Goal: Information Seeking & Learning: Check status

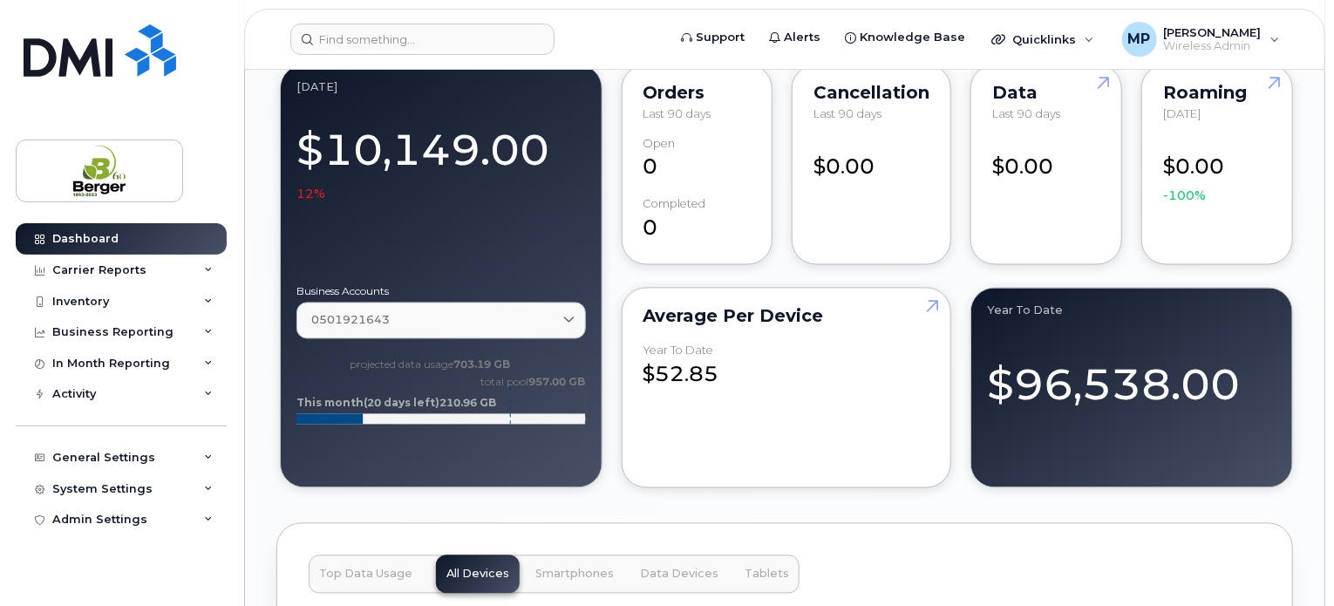
scroll to position [1482, 0]
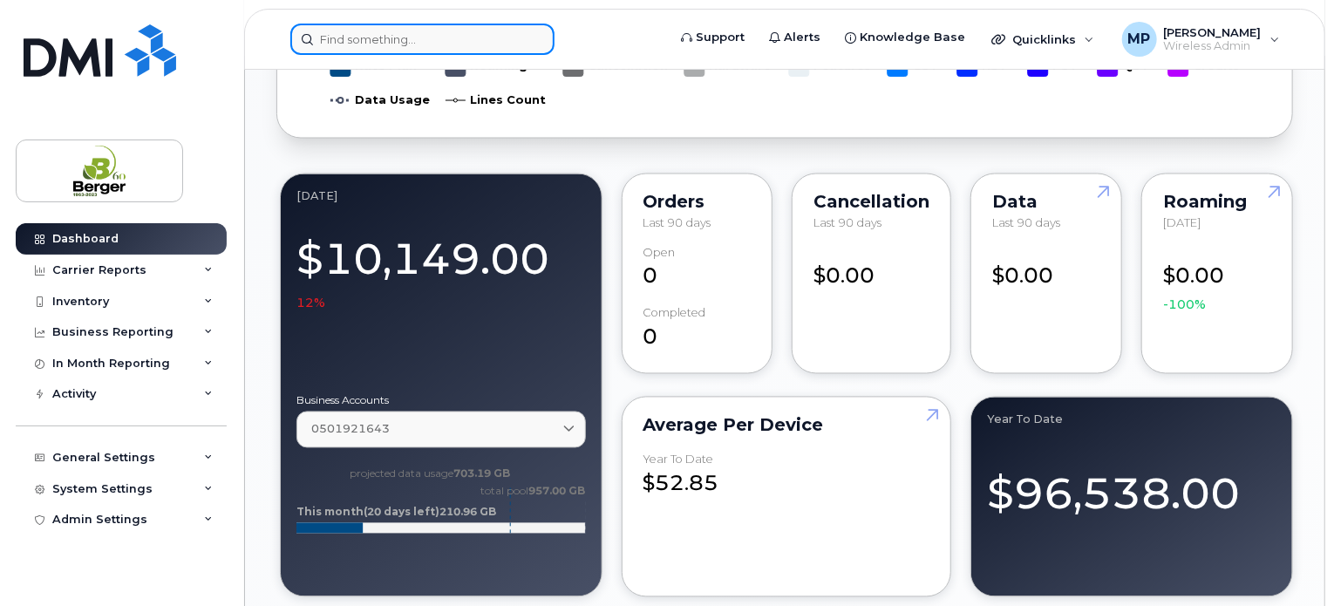
click at [391, 43] on input at bounding box center [422, 39] width 264 height 31
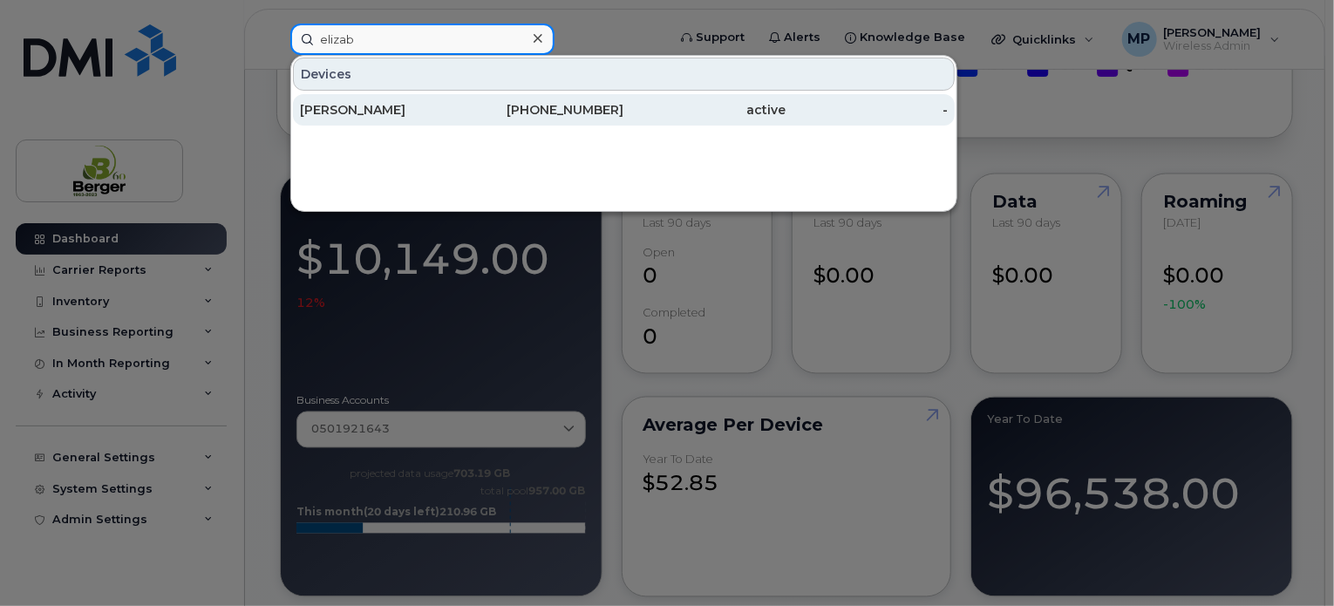
type input "elizab"
click at [394, 108] on div "[PERSON_NAME]" at bounding box center [381, 109] width 162 height 17
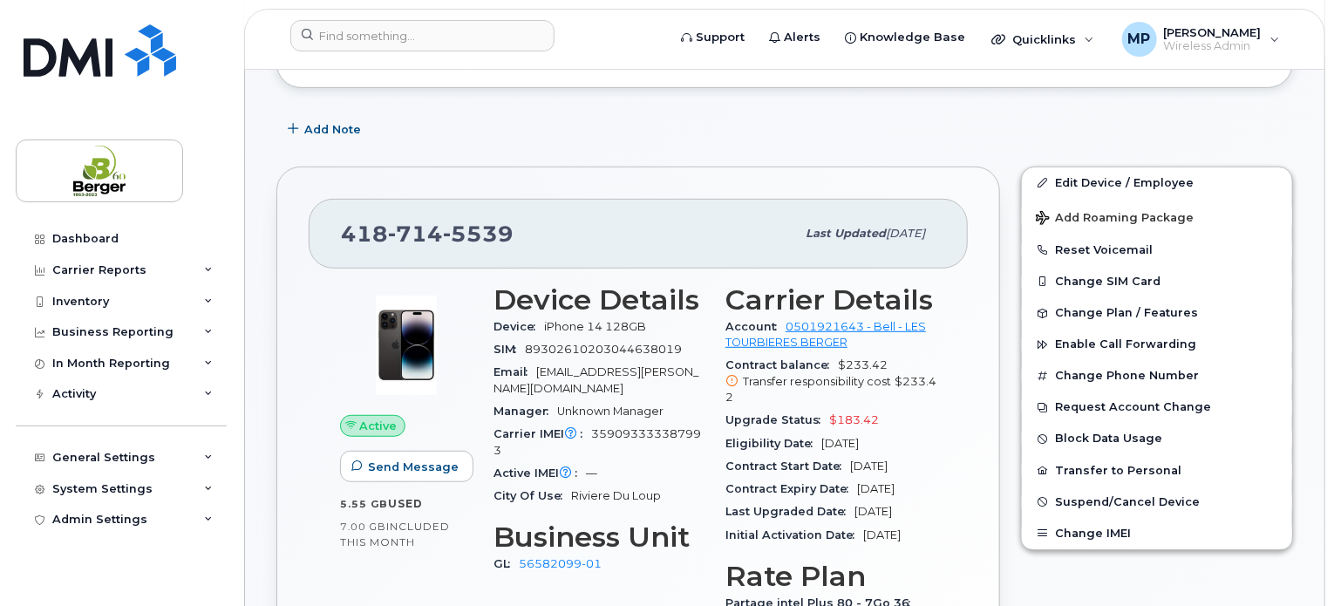
scroll to position [436, 0]
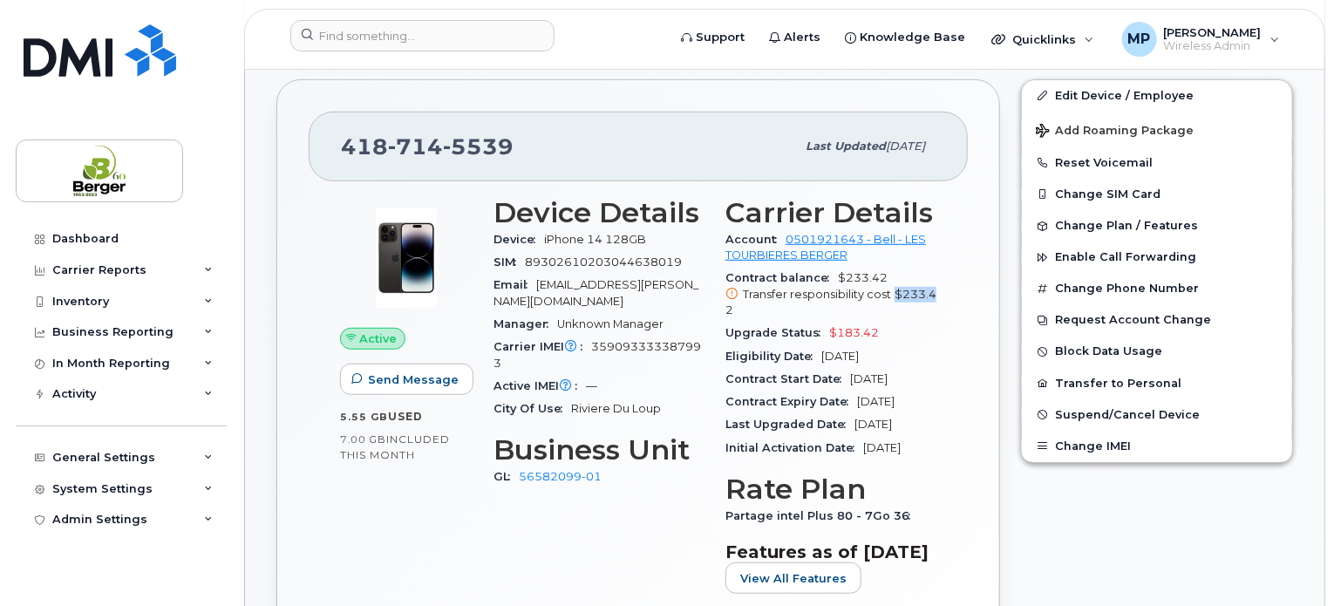
drag, startPoint x: 937, startPoint y: 277, endPoint x: 893, endPoint y: 280, distance: 43.7
click at [893, 287] on div "Transfer responsibility cost $233.42" at bounding box center [831, 303] width 211 height 32
click at [940, 328] on div "Carrier Details Account 0501921643 - Bell - LES TOURBIERES BERGER Contract bala…" at bounding box center [831, 403] width 232 height 432
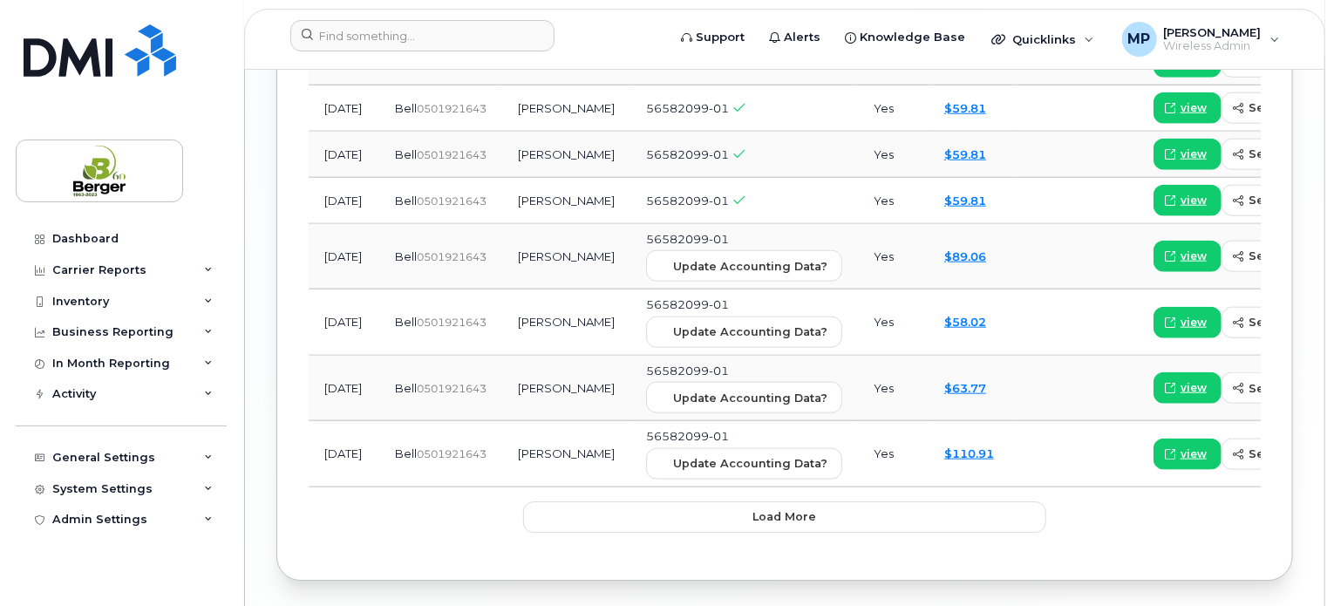
scroll to position [2578, 0]
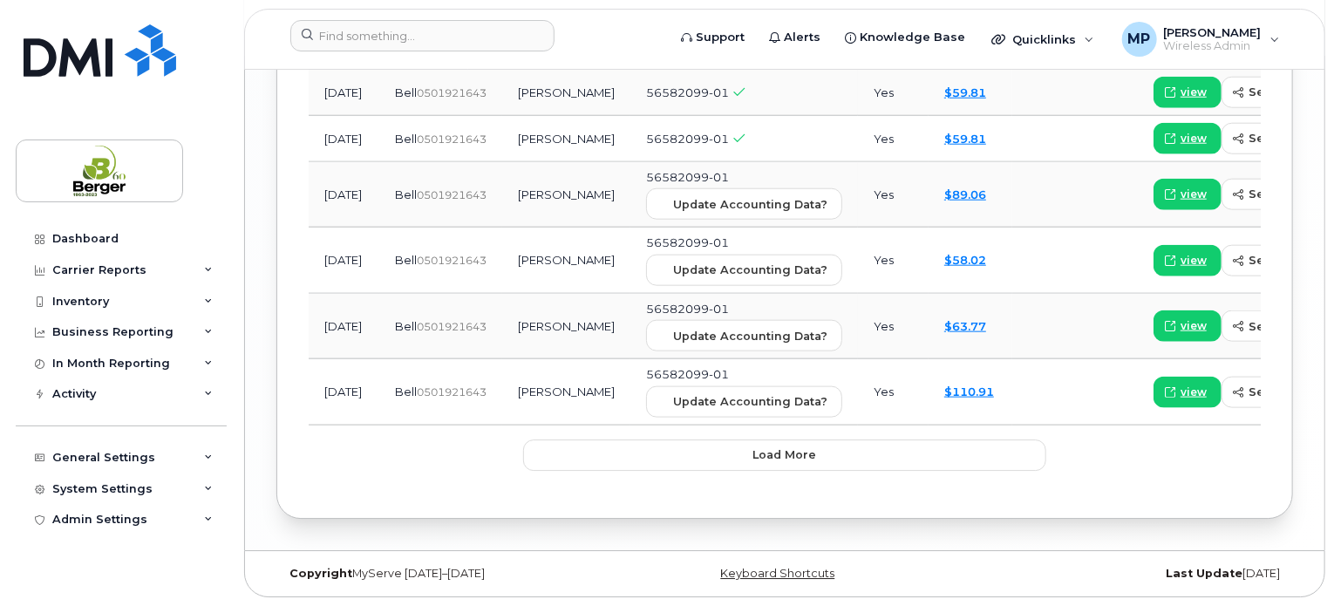
drag, startPoint x: 352, startPoint y: 396, endPoint x: 310, endPoint y: 376, distance: 46.4
click at [310, 376] on td "Sep 2023" at bounding box center [344, 392] width 71 height 66
click at [1181, 387] on span "view" at bounding box center [1194, 393] width 26 height 16
click at [638, 456] on button "Load more" at bounding box center [784, 455] width 523 height 31
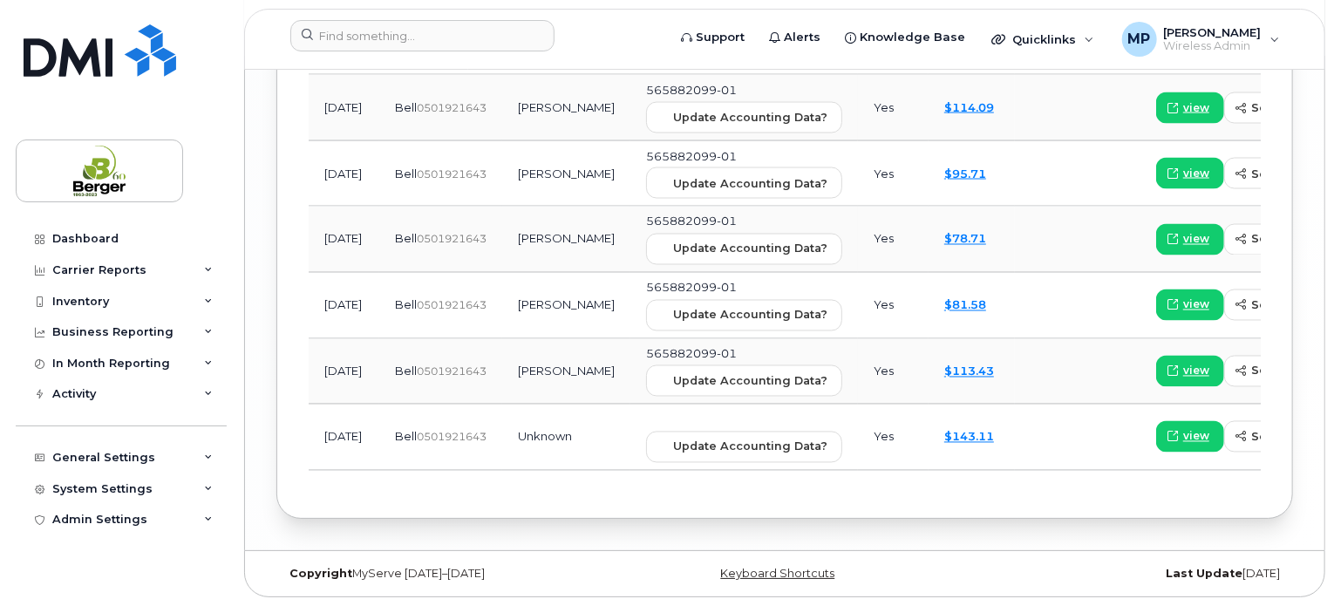
scroll to position [3190, 0]
click at [1183, 432] on span "view" at bounding box center [1196, 437] width 26 height 16
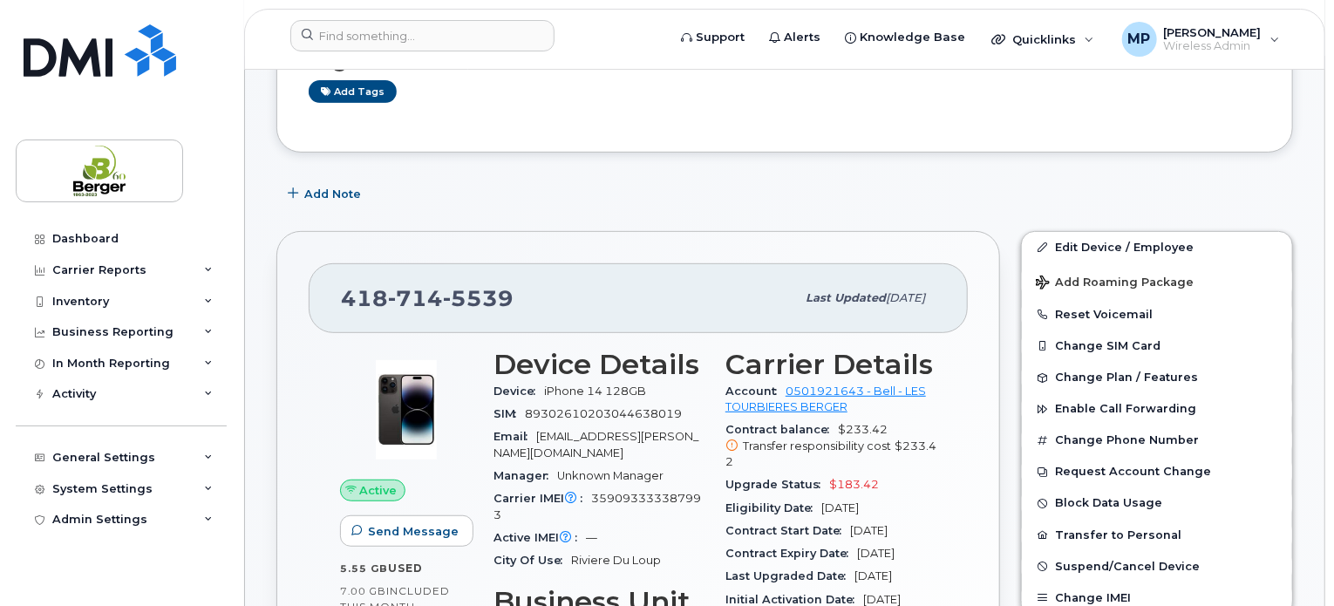
scroll to position [87, 0]
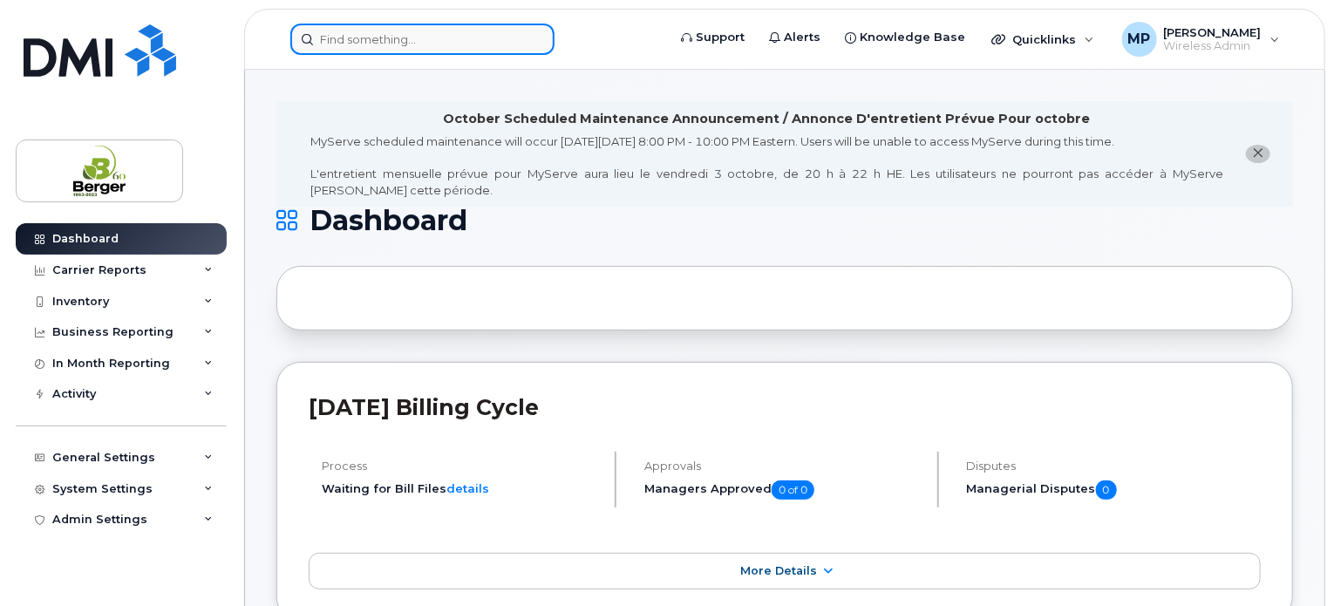
click at [360, 27] on input at bounding box center [422, 39] width 264 height 31
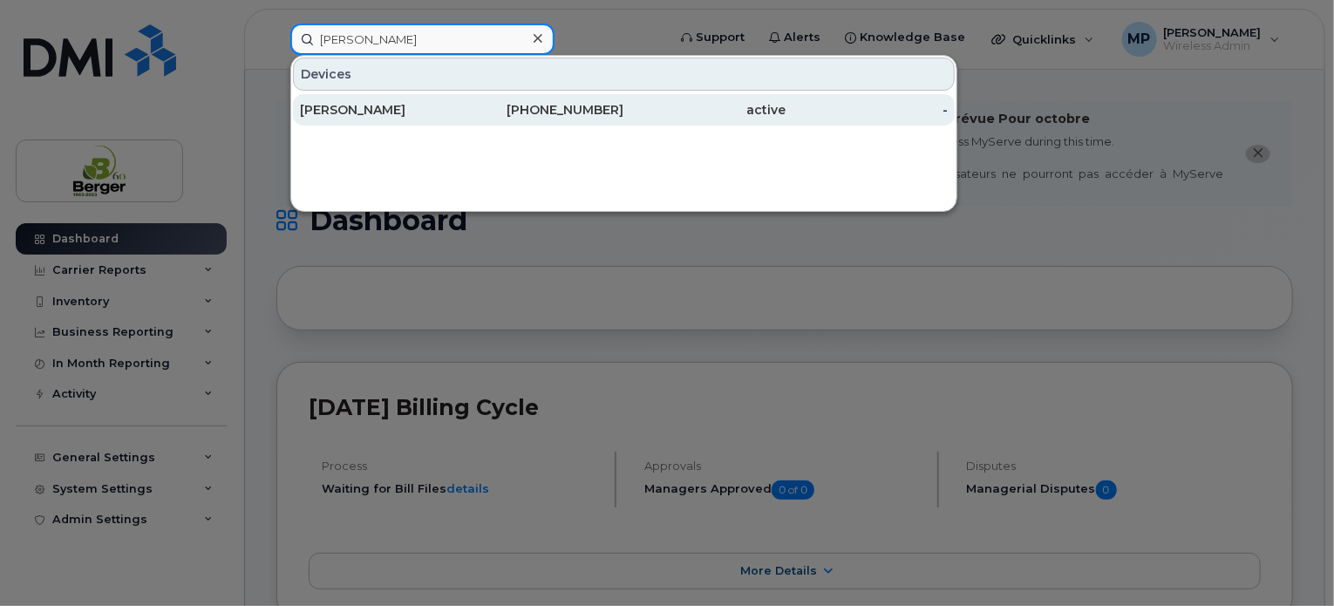
type input "eliza"
click at [385, 102] on div "[PERSON_NAME]" at bounding box center [381, 109] width 162 height 17
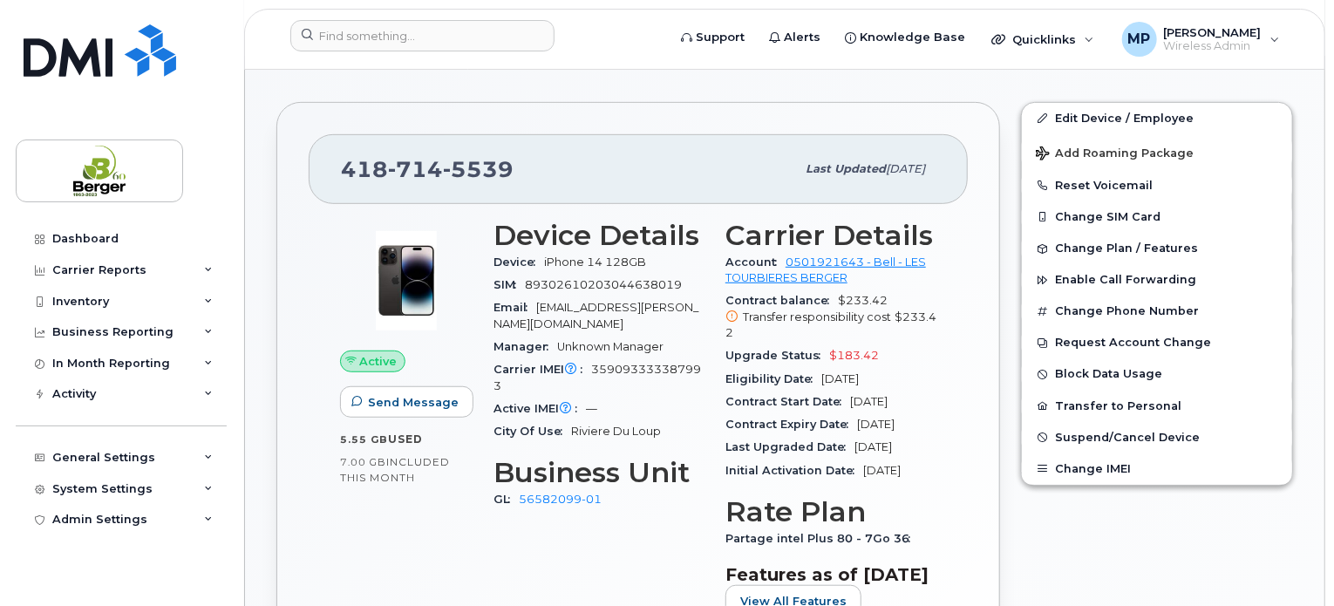
scroll to position [436, 0]
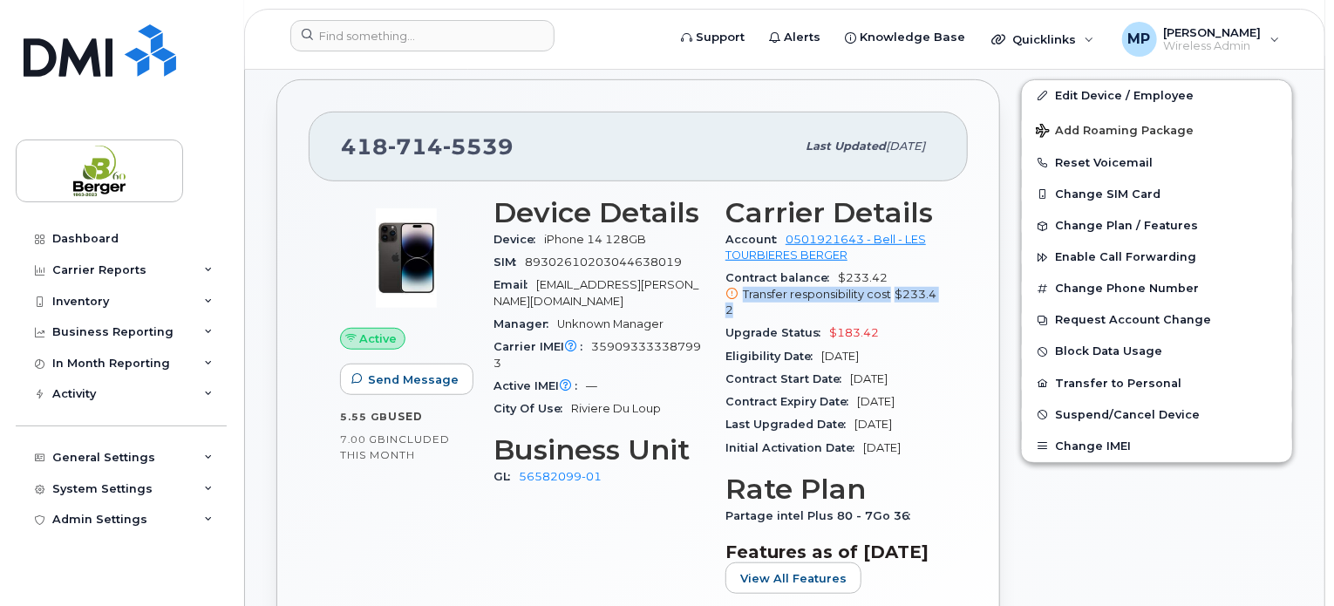
drag, startPoint x: 743, startPoint y: 275, endPoint x: 761, endPoint y: 300, distance: 31.2
click at [761, 300] on div "Transfer responsibility cost $233.42" at bounding box center [831, 303] width 211 height 32
copy div "Transfer responsibility cost $233.42"
click at [776, 303] on div "Contract balance $233.42 Transfer responsibility cost $233.42" at bounding box center [831, 294] width 211 height 55
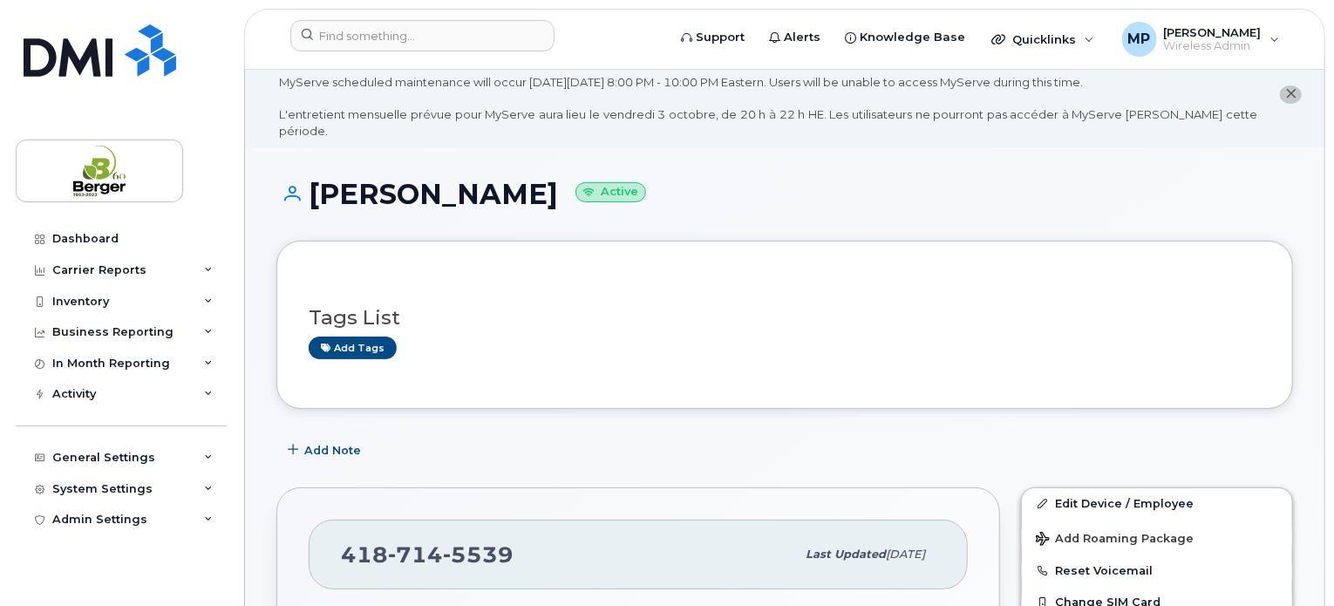
scroll to position [0, 0]
